Goal: Transaction & Acquisition: Purchase product/service

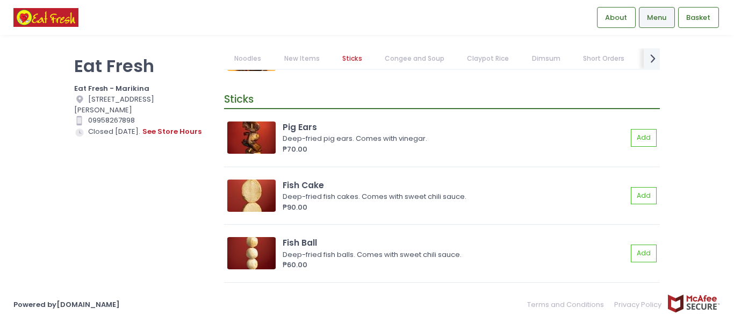
scroll to position [1021, 0]
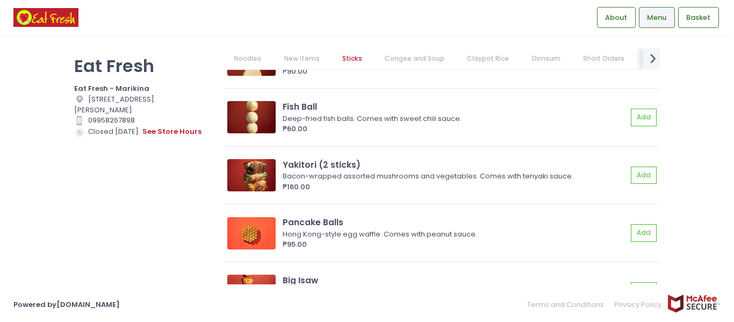
click at [650, 59] on icon "next Created with Sketch." at bounding box center [653, 58] width 16 height 16
click at [480, 50] on link "HK Roast" at bounding box center [505, 58] width 50 height 20
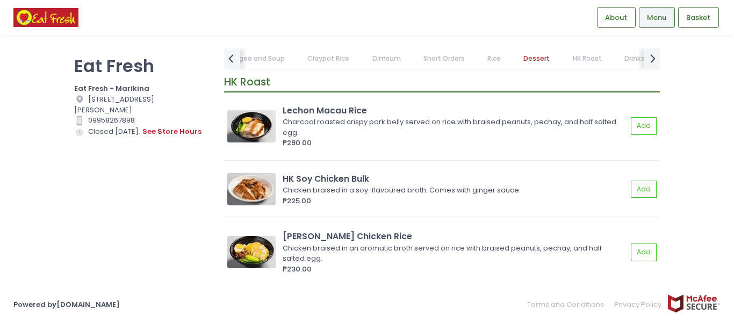
scroll to position [5880, 0]
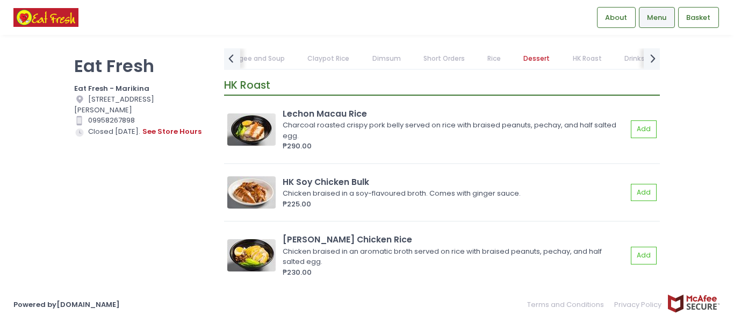
click at [50, 16] on img at bounding box center [45, 17] width 65 height 19
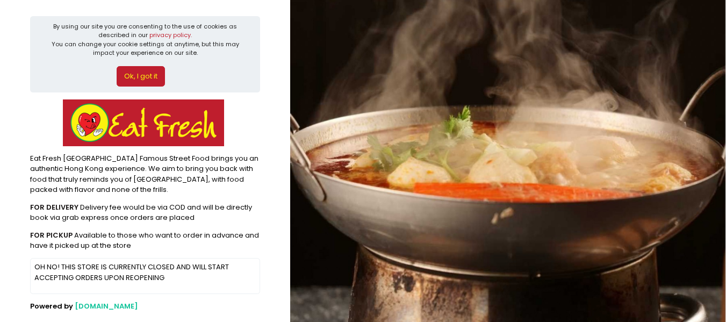
click at [149, 74] on button "Ok, I got it" at bounding box center [141, 76] width 48 height 20
